Goal: Obtain resource: Obtain resource

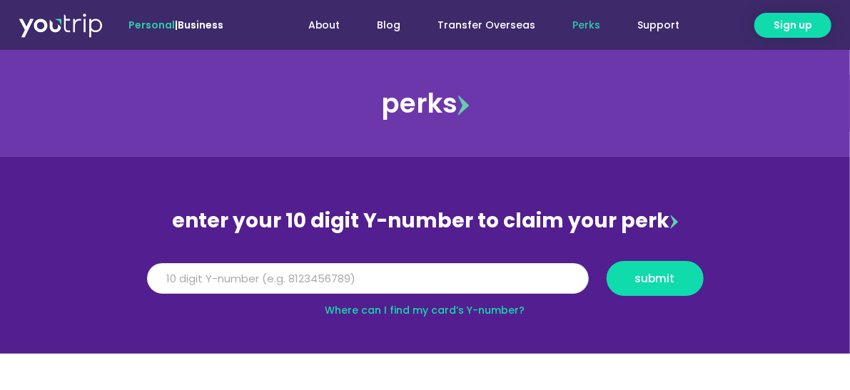
click at [221, 278] on input "Y Number" at bounding box center [368, 278] width 442 height 31
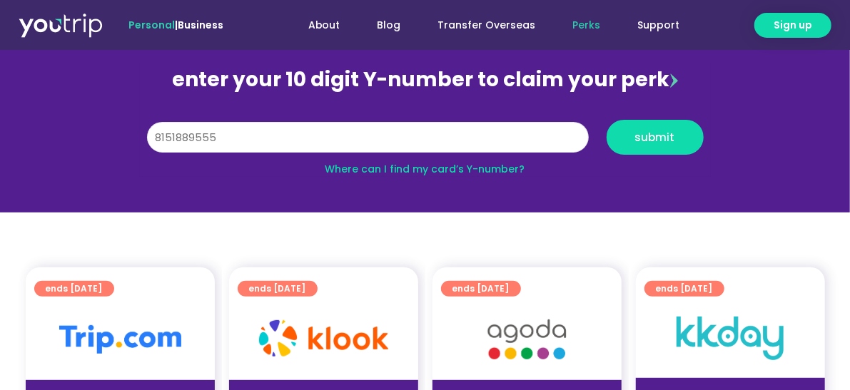
scroll to position [143, 0]
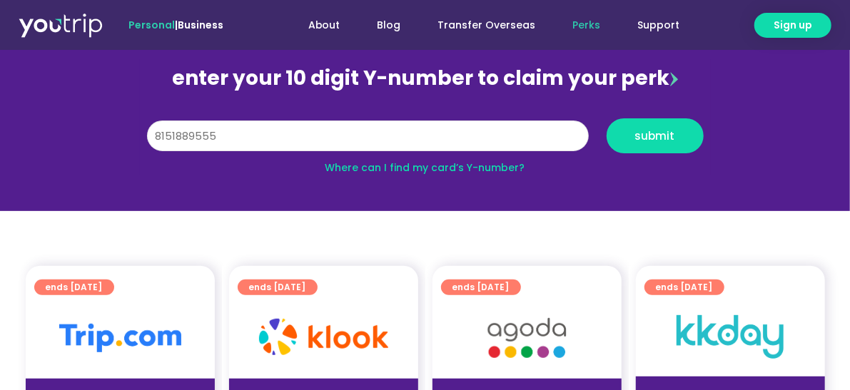
type input "8151889555"
click at [651, 138] on span "submit" at bounding box center [655, 136] width 40 height 11
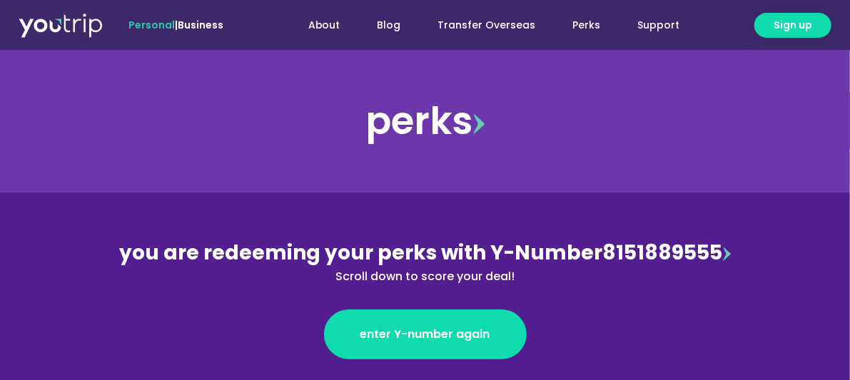
scroll to position [285, 0]
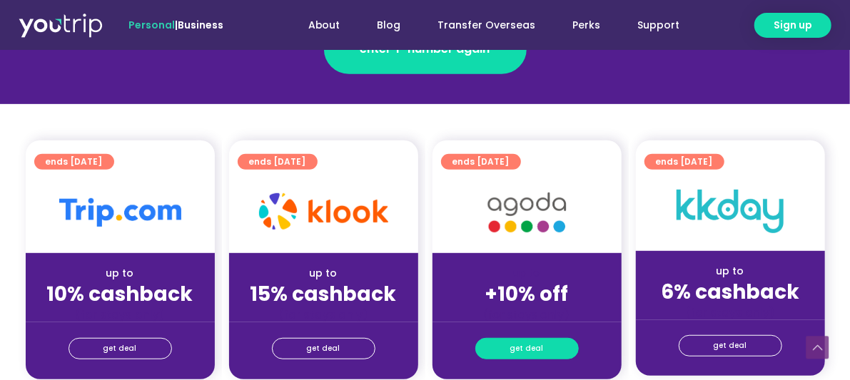
click at [537, 348] on span "get deal" at bounding box center [527, 349] width 34 height 20
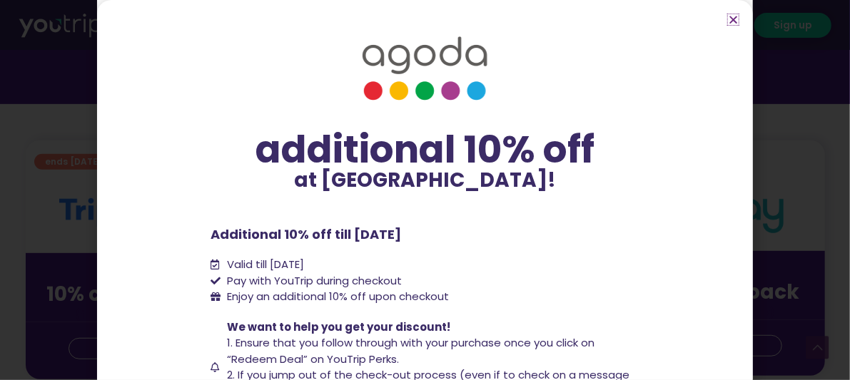
scroll to position [133, 0]
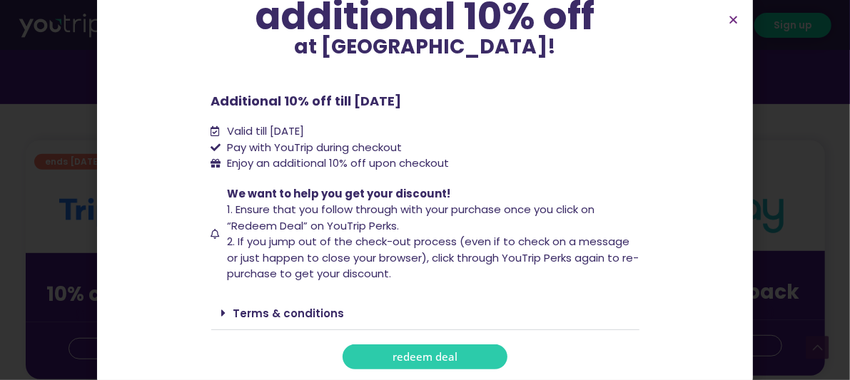
click at [415, 355] on span "redeem deal" at bounding box center [424, 357] width 65 height 11
